Goal: Task Accomplishment & Management: Use online tool/utility

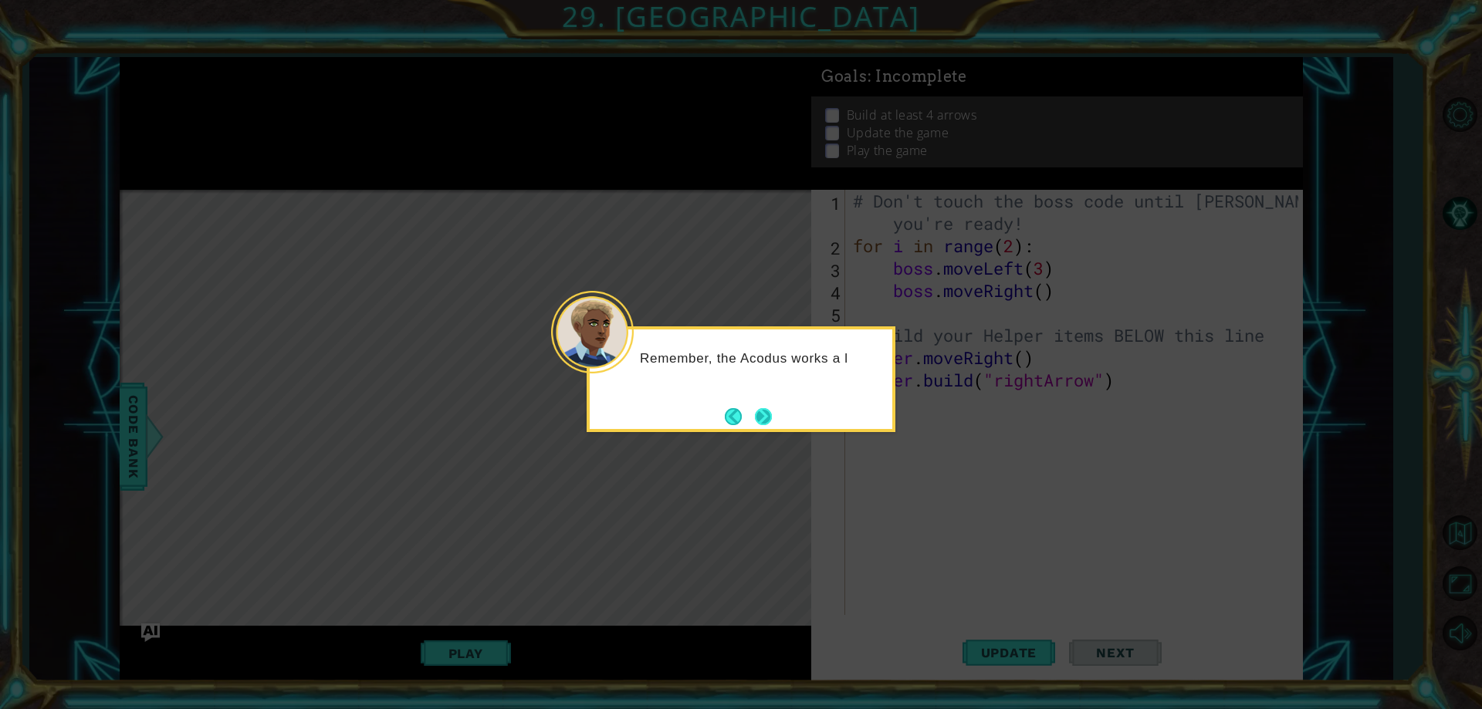
click at [767, 416] on button "Next" at bounding box center [764, 417] width 18 height 18
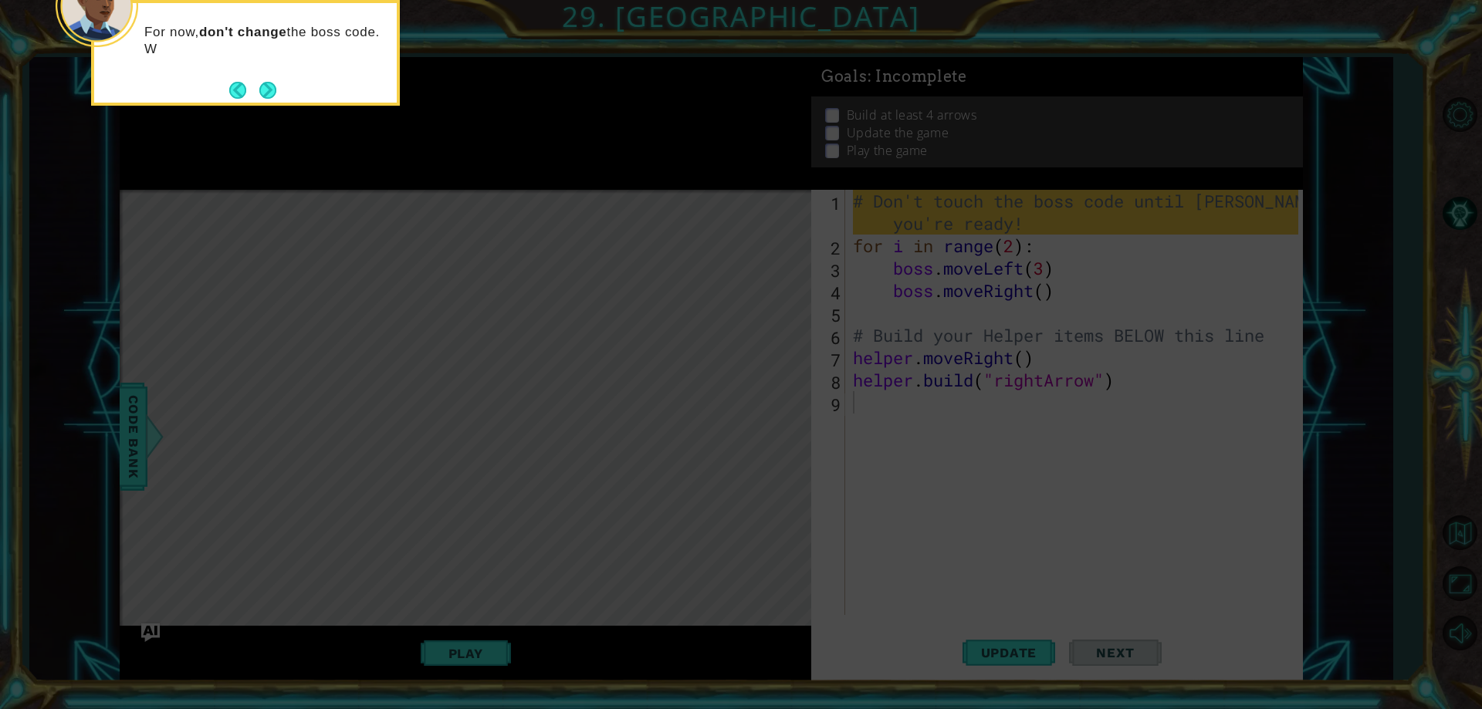
click at [259, 90] on button "Next" at bounding box center [268, 90] width 18 height 18
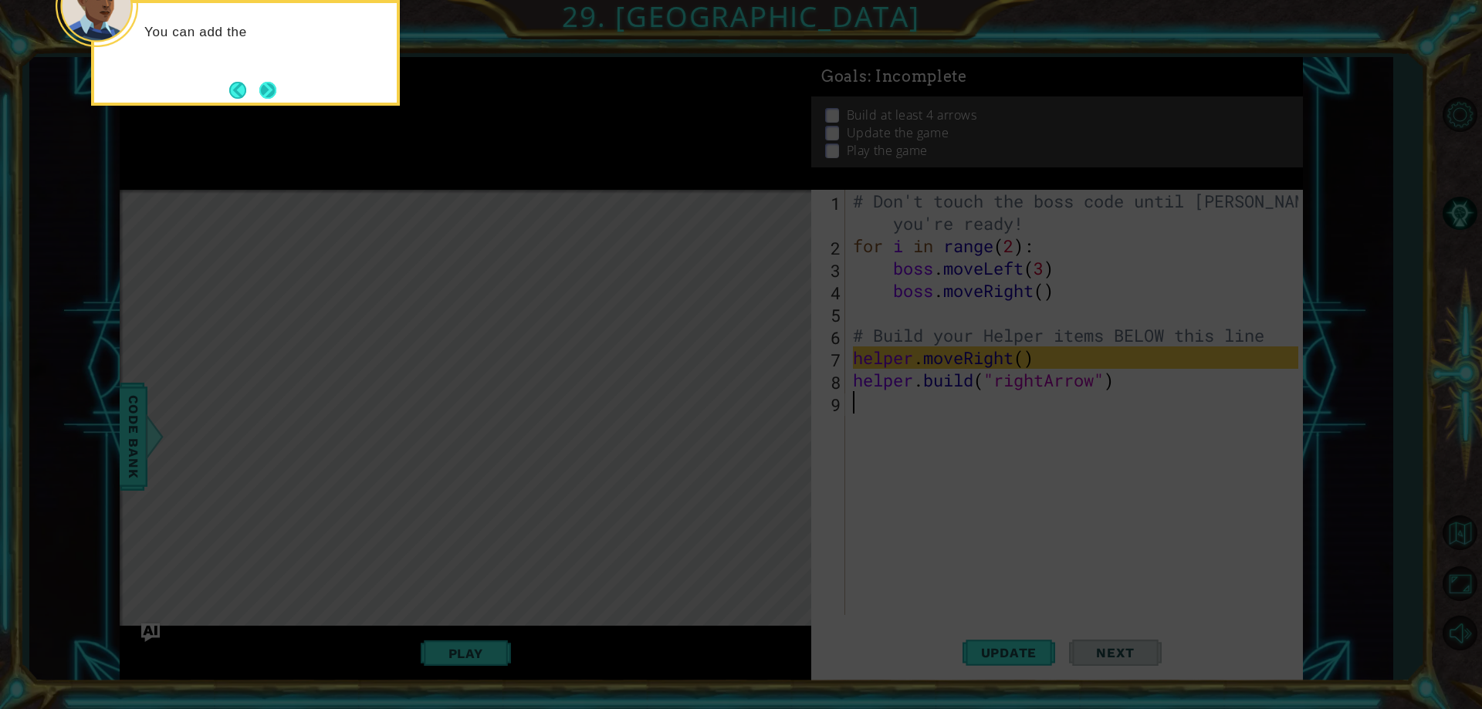
click at [263, 95] on button "Next" at bounding box center [267, 90] width 24 height 24
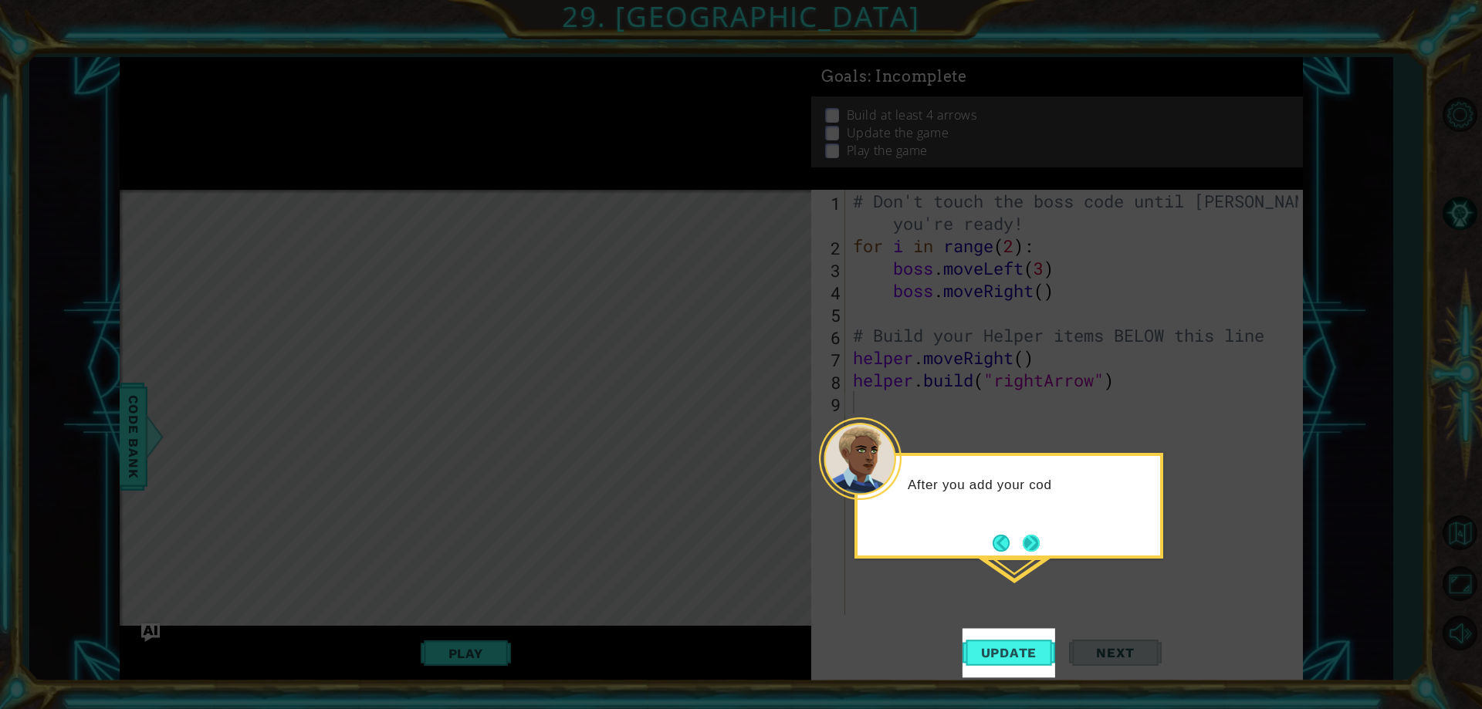
click at [1023, 543] on button "Next" at bounding box center [1032, 543] width 18 height 18
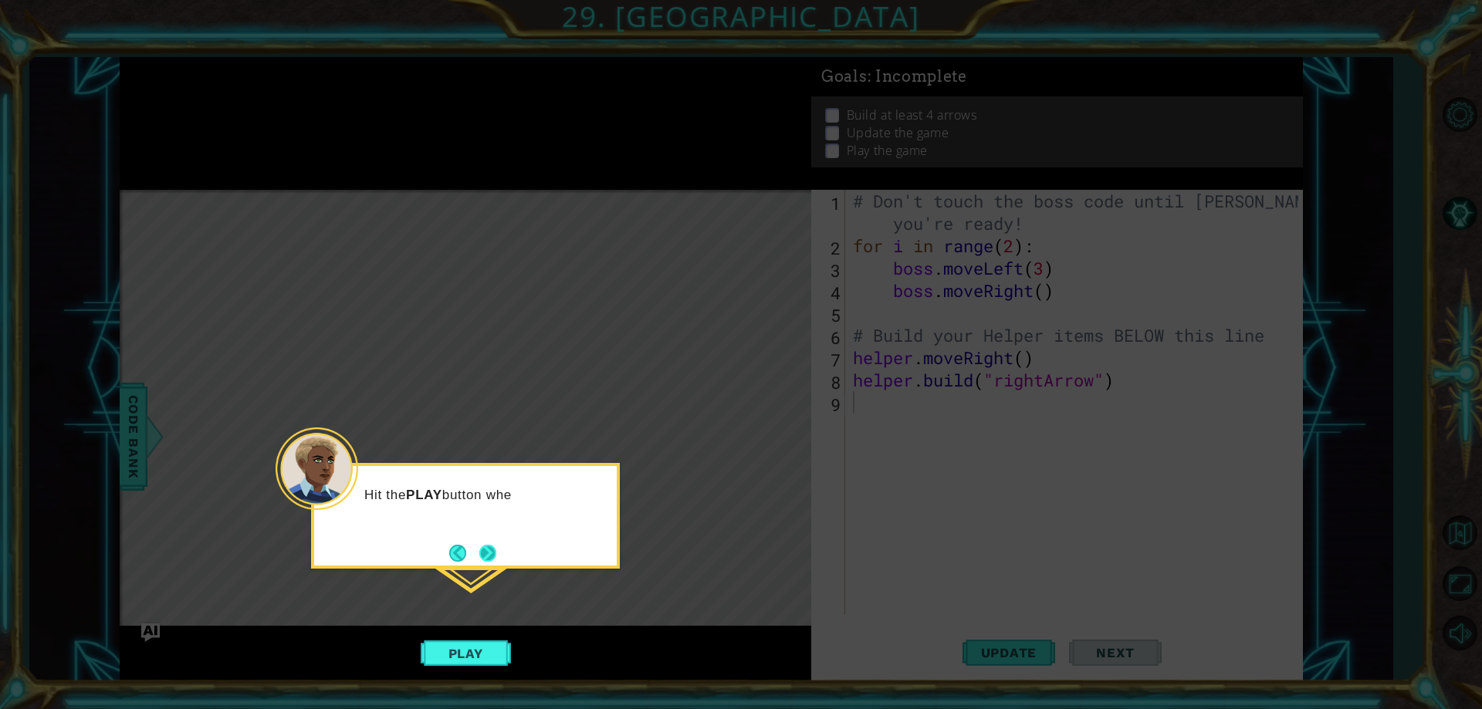
click at [496, 554] on button "Next" at bounding box center [488, 553] width 18 height 18
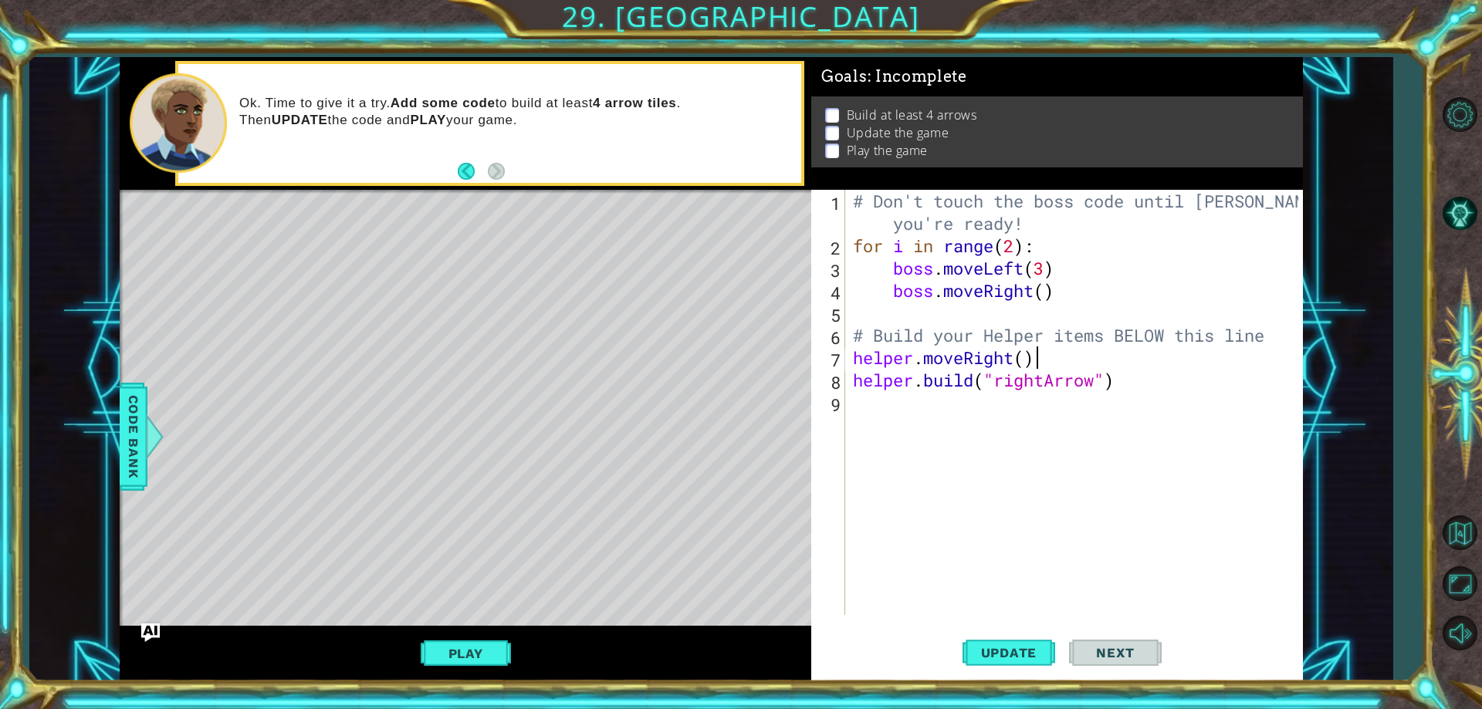
click at [1034, 358] on div "# Don't touch the boss code until [PERSON_NAME] says you're ready! for i in ran…" at bounding box center [1077, 436] width 455 height 492
click at [1030, 344] on div "# Don't touch the boss code until [PERSON_NAME] says you're ready! for i in ran…" at bounding box center [1077, 436] width 455 height 492
click at [1041, 357] on div "# Don't touch the boss code until [PERSON_NAME] says you're ready! for i in ran…" at bounding box center [1077, 436] width 455 height 492
click at [851, 359] on div "# Don't touch the boss code until [PERSON_NAME] says you're ready! for i in ran…" at bounding box center [1077, 436] width 455 height 492
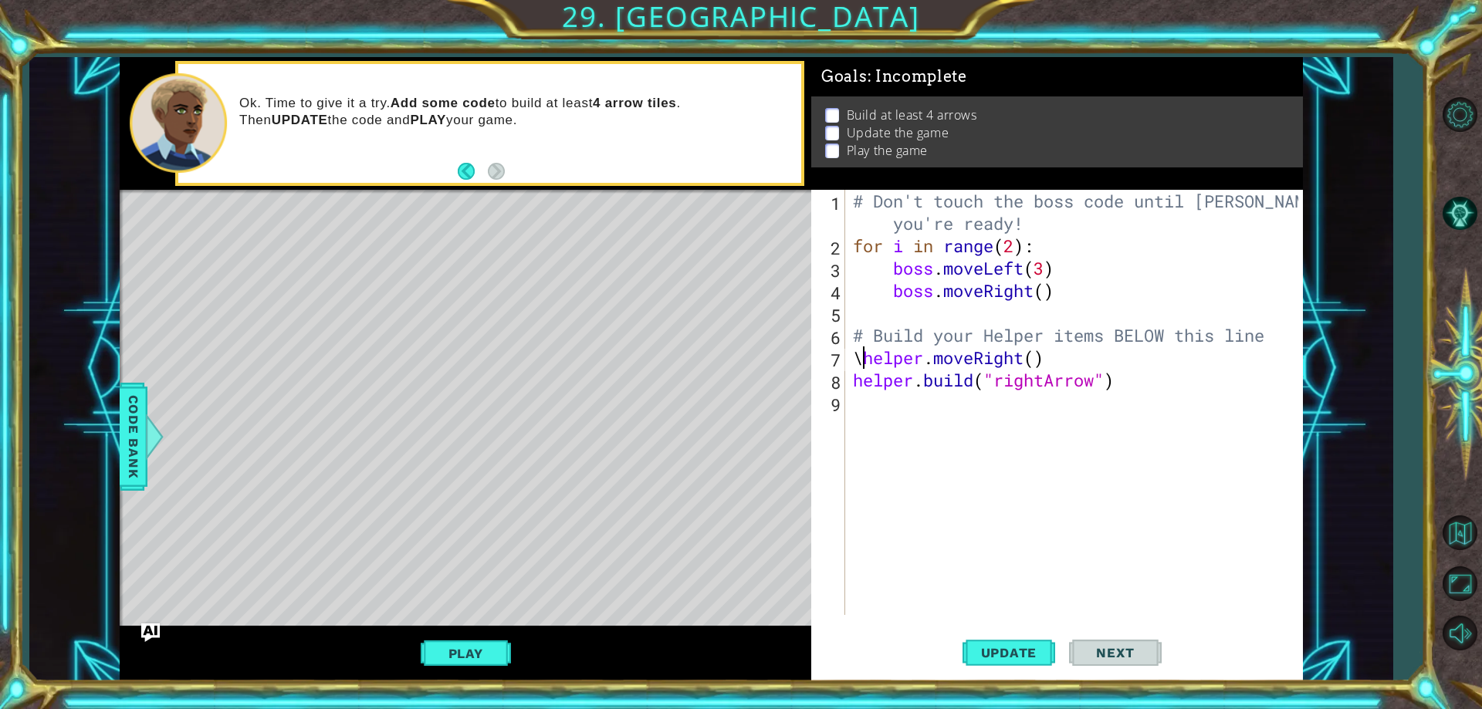
scroll to position [0, 1]
click at [851, 359] on div "# Don't touch the boss code until [PERSON_NAME] says you're ready! for i in ran…" at bounding box center [1077, 436] width 455 height 492
click at [863, 364] on div "# Don't touch the boss code until [PERSON_NAME] says you're ready! for i in ran…" at bounding box center [1077, 436] width 455 height 492
type textarea "# Build your Helper items BELOW this line helper.moveRight()"
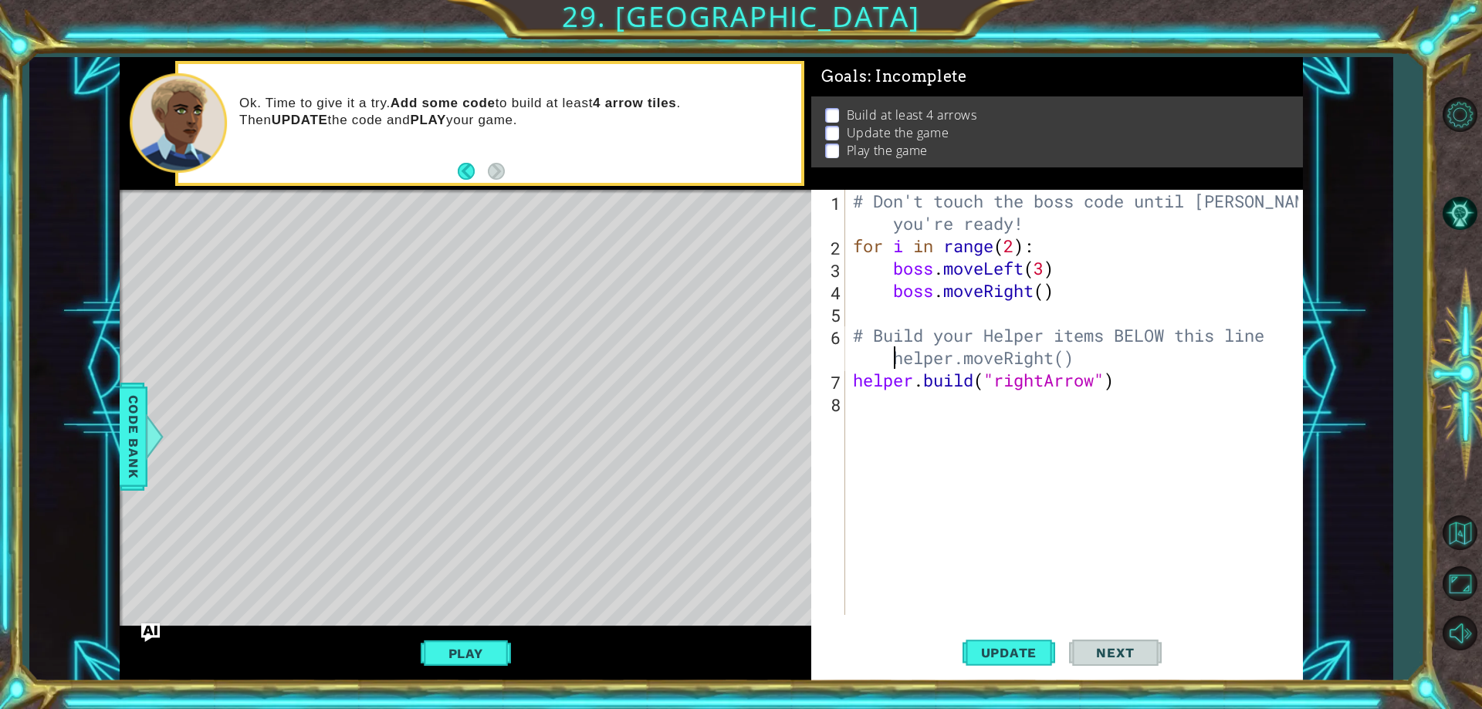
click at [1117, 360] on div "# Don't touch the boss code until [PERSON_NAME] says you're ready! for i in ran…" at bounding box center [1077, 436] width 455 height 492
type textarea "f"
drag, startPoint x: 986, startPoint y: 471, endPoint x: 993, endPoint y: 480, distance: 11.6
click at [986, 472] on div "# Don't touch the boss code until [PERSON_NAME] says you're ready! for i in ran…" at bounding box center [1077, 436] width 455 height 492
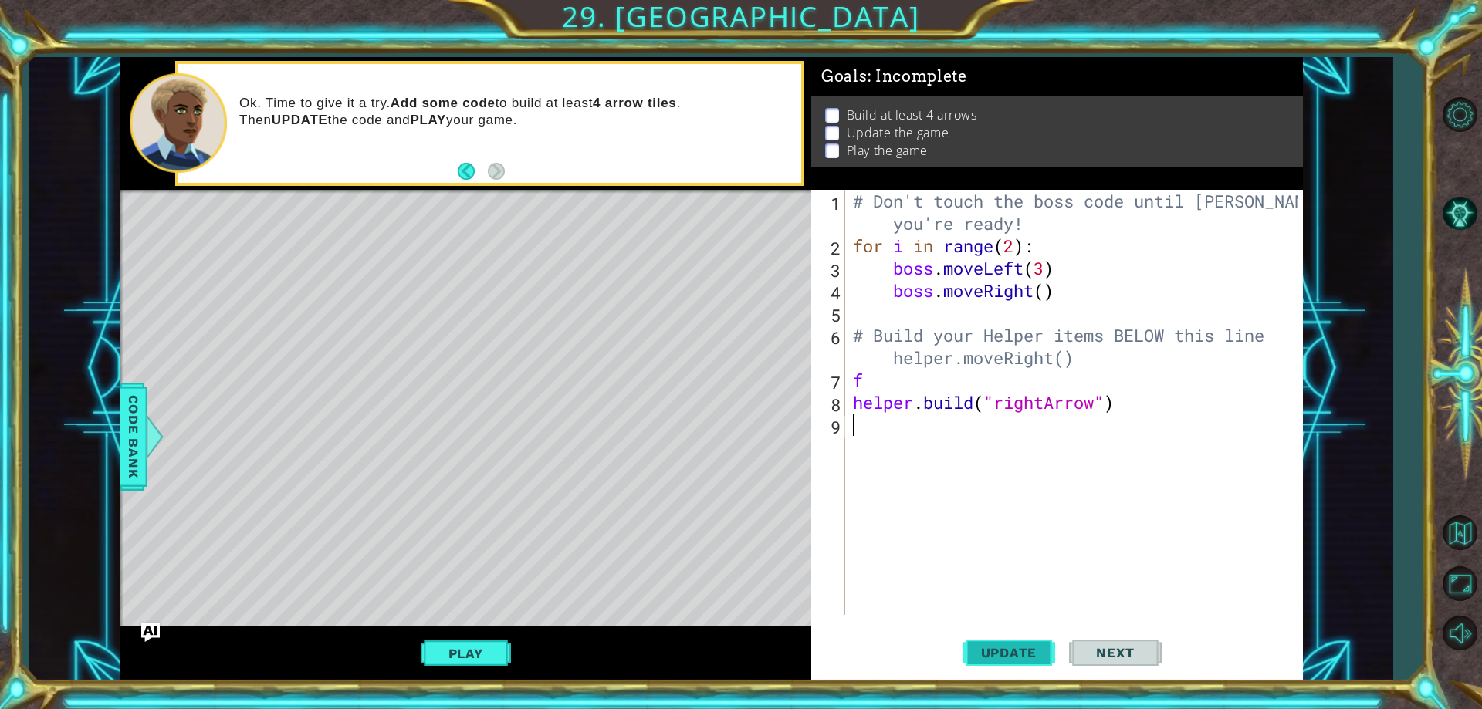
click at [1006, 651] on span "Update" at bounding box center [1009, 652] width 87 height 15
click at [861, 382] on div "# Don't touch the boss code until [PERSON_NAME] says you're ready! for i in ran…" at bounding box center [1077, 436] width 455 height 492
type textarea "f"
drag, startPoint x: 1017, startPoint y: 682, endPoint x: 1019, endPoint y: 672, distance: 10.3
click at [1017, 681] on div "1 ההההההההההההההההההההההההההההההההההההההההההההההההההההההההההההההההההההההההההההה…" at bounding box center [741, 354] width 1482 height 709
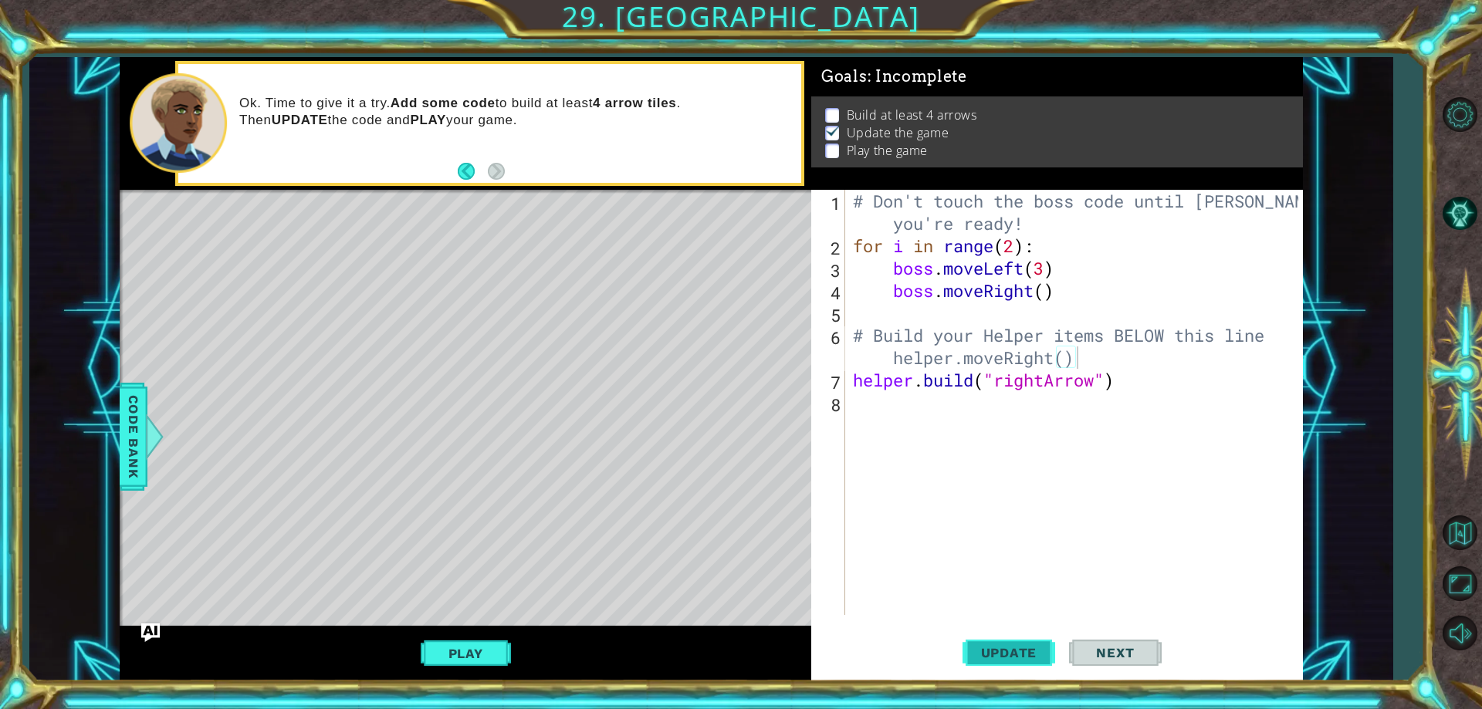
click at [1019, 671] on button "Update" at bounding box center [1009, 653] width 93 height 49
click at [1117, 382] on div "# Don't touch the boss code until [PERSON_NAME] says you're ready! for i in ran…" at bounding box center [1077, 436] width 455 height 492
type textarea "[DOMAIN_NAME]("rightArrow")"
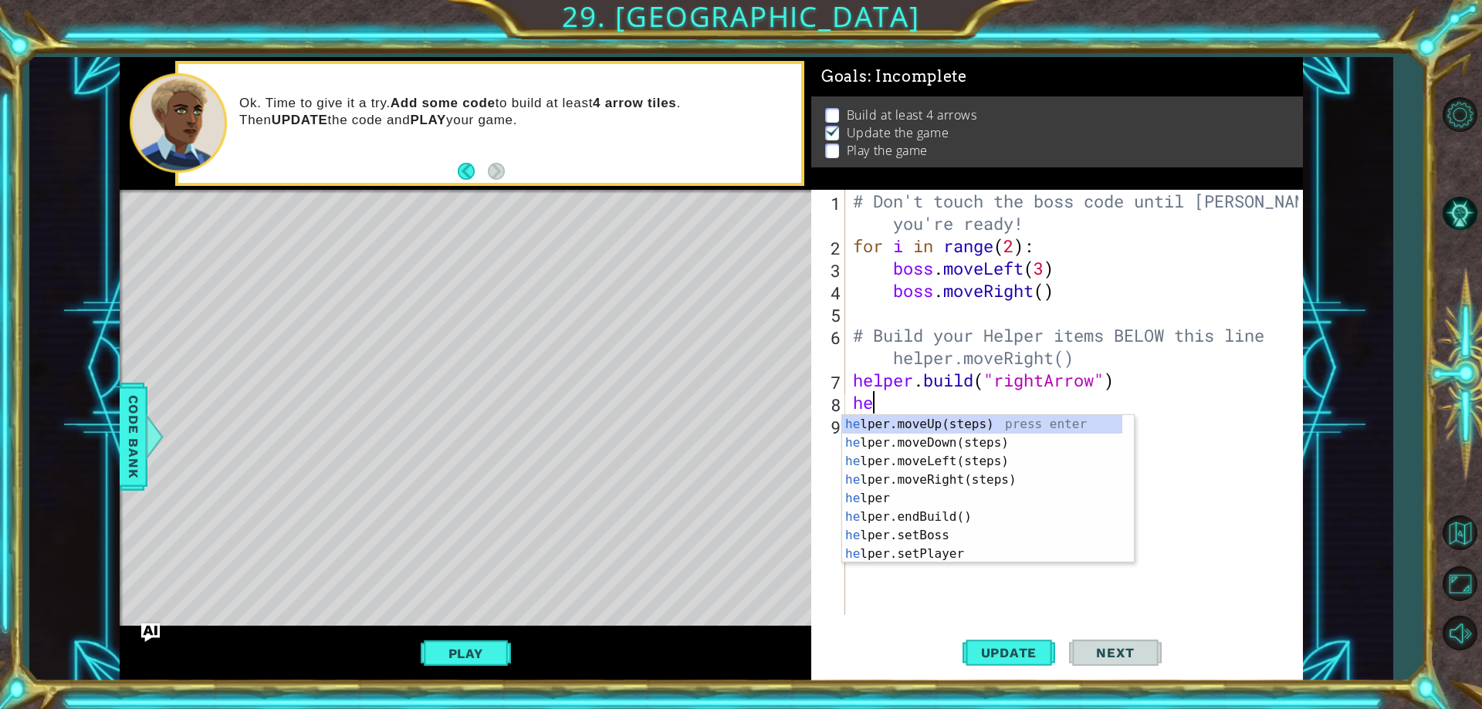
type textarea "hel"
click at [973, 479] on div "hel per.moveUp(steps) press enter hel per.moveDown(steps) press enter hel per.m…" at bounding box center [982, 507] width 280 height 185
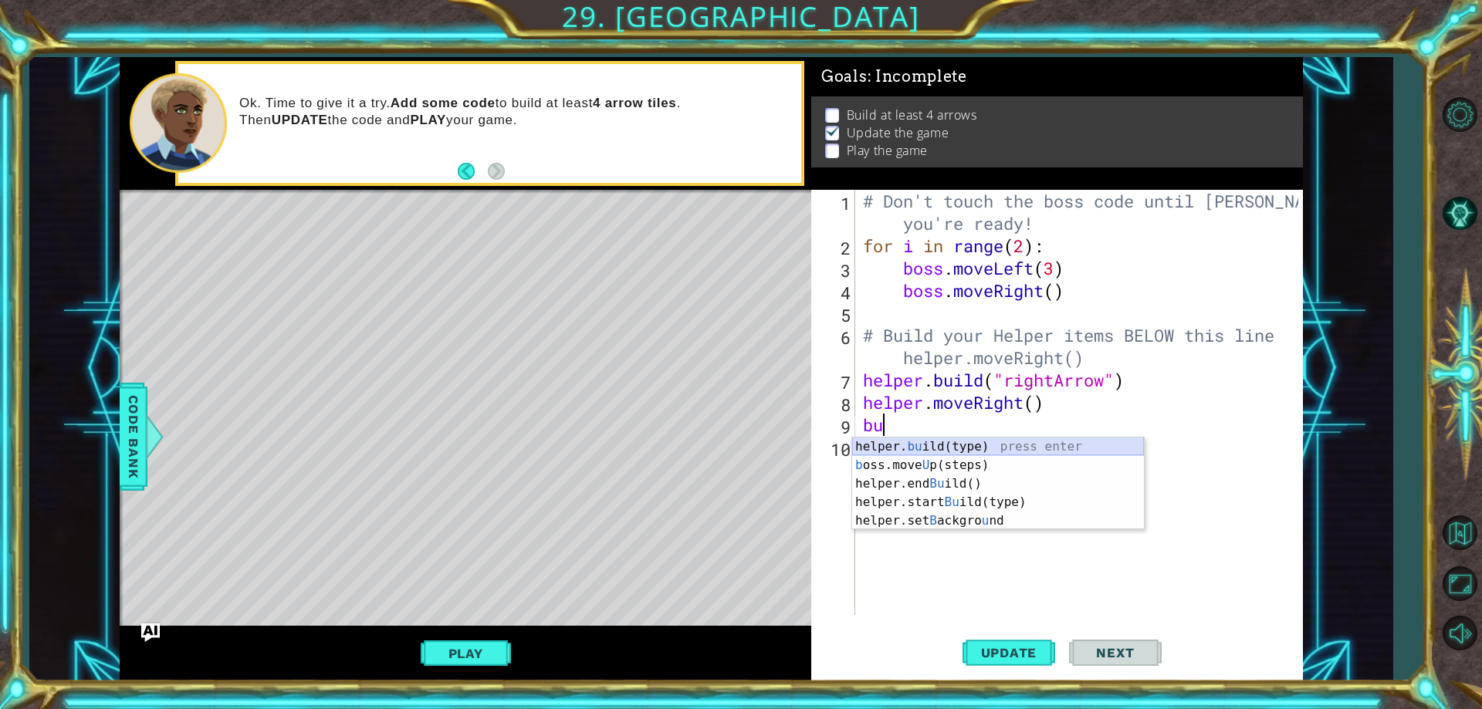
click at [961, 447] on div "helper. bu ild(type) press enter b oss.move U p(steps) press enter helper.end B…" at bounding box center [998, 503] width 292 height 130
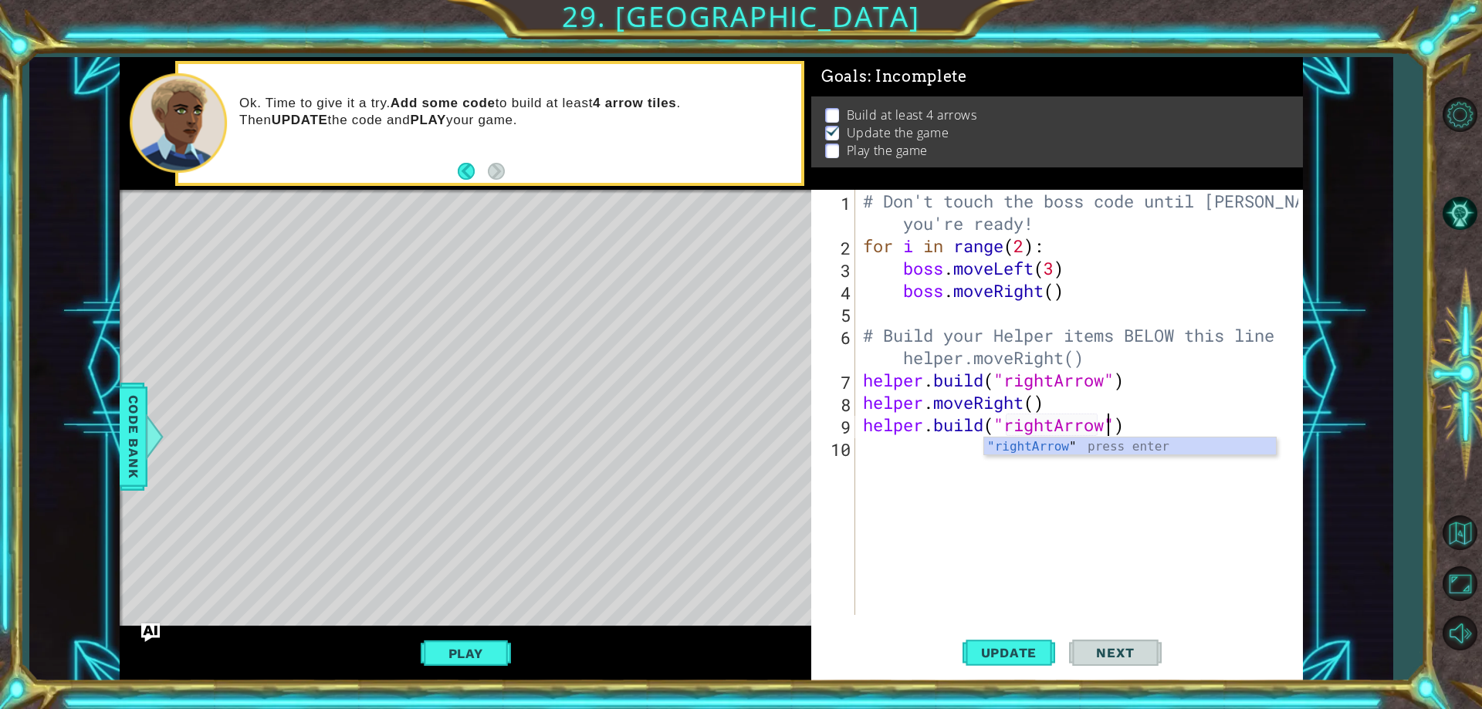
scroll to position [0, 12]
type textarea "[DOMAIN_NAME]("rightArrow ")"
click at [1162, 439] on div "# Don't touch the boss code until [PERSON_NAME] says you're ready! for i in ran…" at bounding box center [1083, 436] width 446 height 492
type textarea "M"
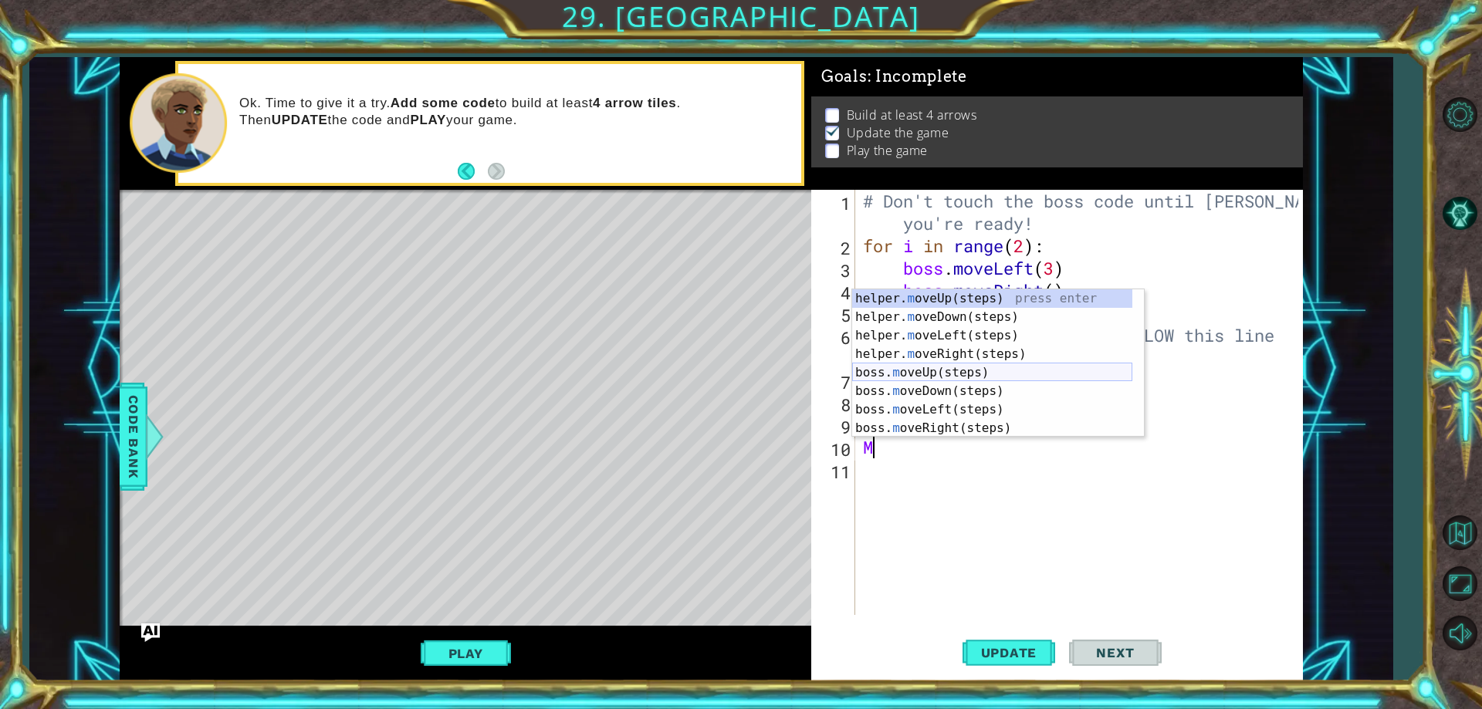
click at [993, 353] on div "helper. m oveUp(steps) press enter helper. m oveDown(steps) press enter helper.…" at bounding box center [992, 381] width 280 height 185
